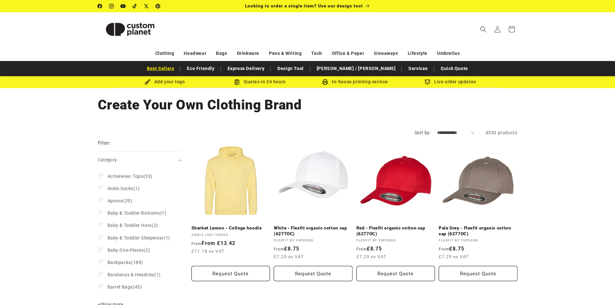
click at [177, 69] on link "Best Sellers" at bounding box center [161, 68] width 34 height 11
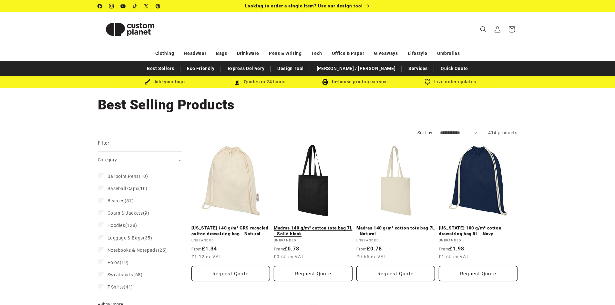
drag, startPoint x: 160, startPoint y: 69, endPoint x: 276, endPoint y: 152, distance: 142.5
drag, startPoint x: 276, startPoint y: 152, endPoint x: 281, endPoint y: 111, distance: 40.6
click at [281, 112] on h1 "Collection: Best Selling Products" at bounding box center [307, 104] width 419 height 17
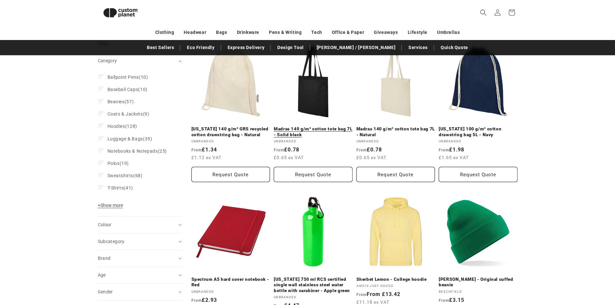
scroll to position [55, 0]
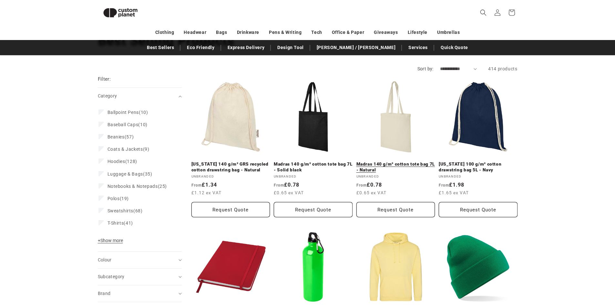
click at [402, 161] on link "Madras 140 g/m² cotton tote bag 7L - Natural" at bounding box center [395, 166] width 79 height 11
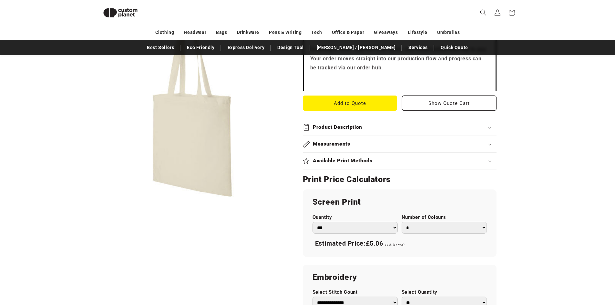
scroll to position [217, 0]
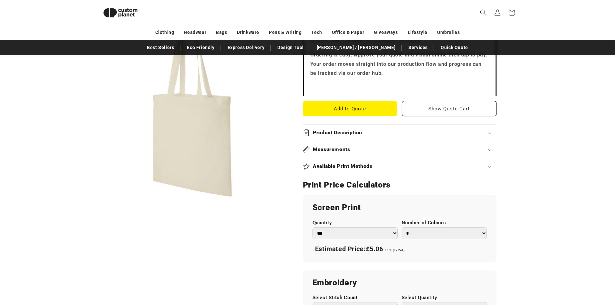
click at [432, 237] on select "* * * * * * *" at bounding box center [443, 233] width 85 height 12
click at [401, 227] on select "* * * * * * *" at bounding box center [443, 233] width 85 height 12
click at [422, 235] on select "* * * * * * *" at bounding box center [443, 233] width 85 height 12
click at [401, 227] on select "* * * * * * *" at bounding box center [443, 233] width 85 height 12
click at [419, 235] on select "* * * * * * *" at bounding box center [443, 233] width 85 height 12
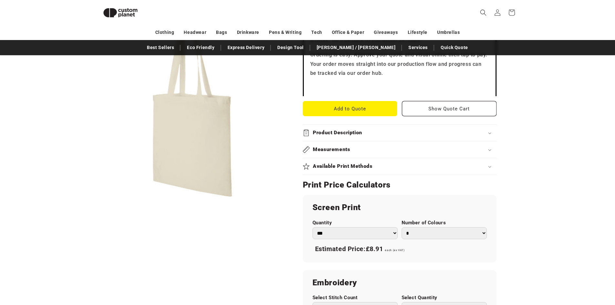
select select "*"
click at [401, 227] on select "* * * * * * *" at bounding box center [443, 233] width 85 height 12
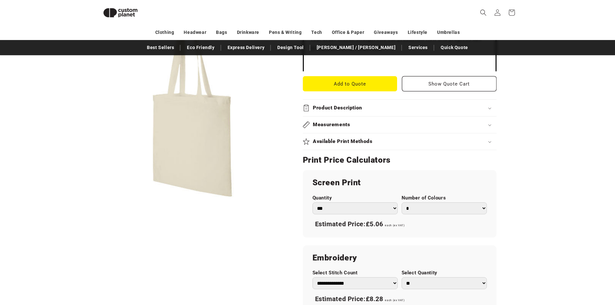
scroll to position [314, 0]
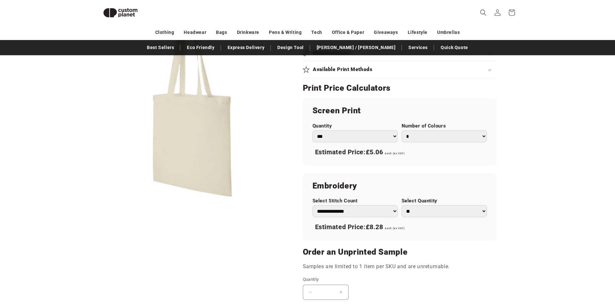
click at [430, 214] on select "** ** *** *** *** **** **** ****" at bounding box center [443, 211] width 85 height 12
click at [527, 177] on div "Skip to product information Open media 1 in modal 1 / of 1 Unbranded Madras 140…" at bounding box center [308, 87] width 452 height 620
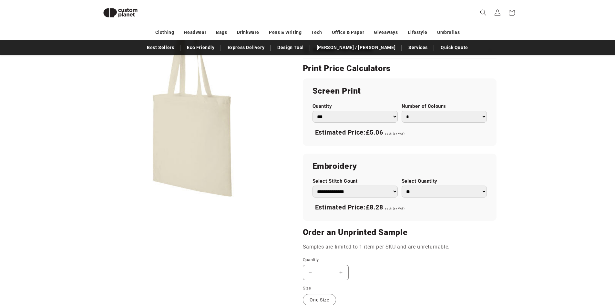
scroll to position [411, 0]
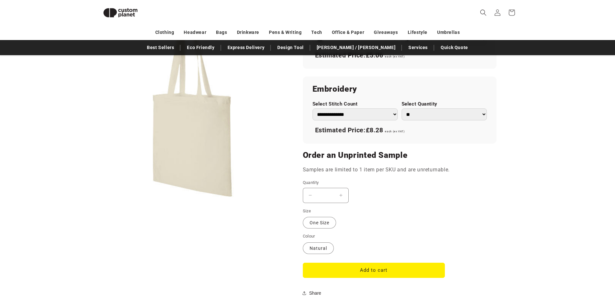
click at [344, 199] on button "Increase quantity for Madras 140 g/m² cotton tote bag 7L - Natural" at bounding box center [341, 195] width 15 height 15
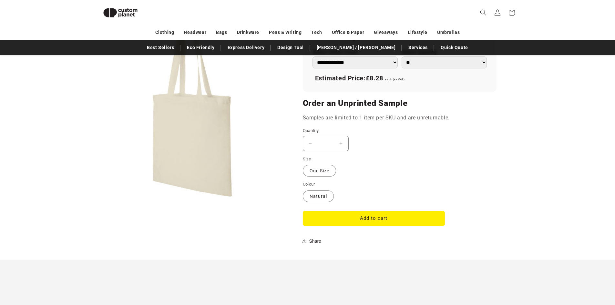
scroll to position [604, 0]
